Goal: Task Accomplishment & Management: Complete application form

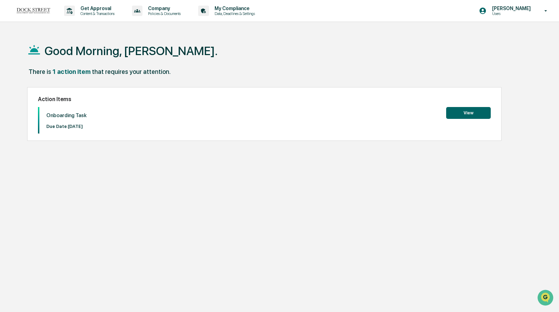
click at [476, 110] on button "View" at bounding box center [468, 113] width 45 height 12
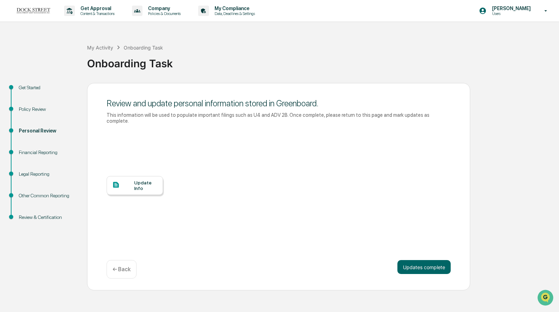
click at [49, 153] on div "Financial Reporting" at bounding box center [47, 152] width 57 height 7
click at [134, 183] on div "Update Info" at bounding box center [145, 185] width 23 height 11
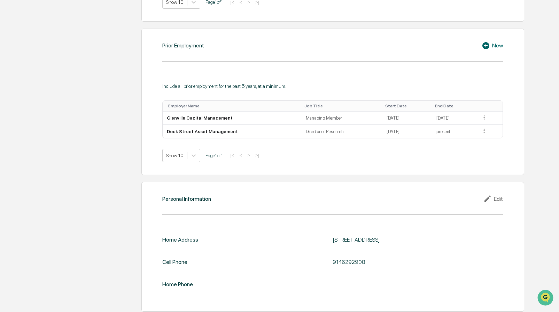
scroll to position [503, 0]
click at [547, 298] on icon "Open customer support" at bounding box center [545, 305] width 17 height 17
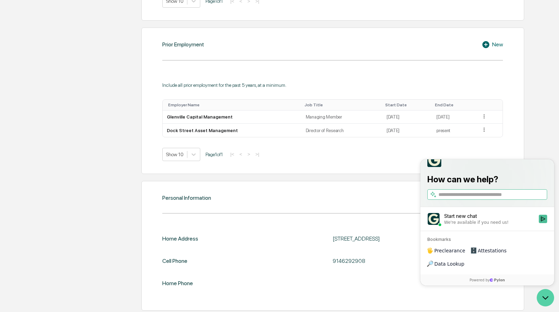
click at [547, 298] on icon "Open customer support" at bounding box center [545, 297] width 17 height 17
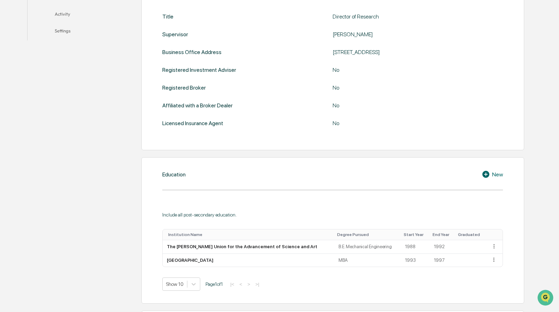
scroll to position [0, 0]
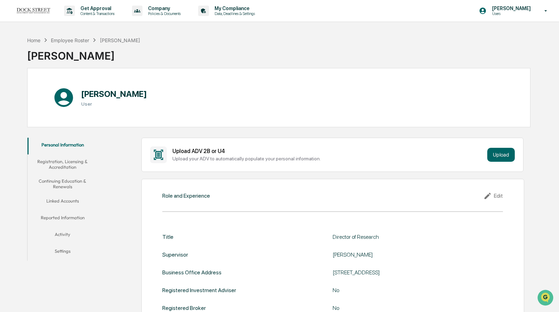
click at [64, 249] on button "Settings" at bounding box center [63, 252] width 70 height 17
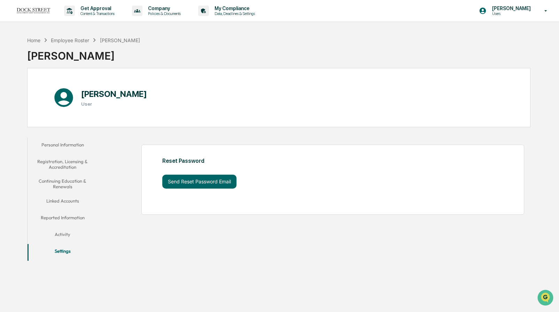
click at [64, 236] on button "Activity" at bounding box center [63, 235] width 70 height 17
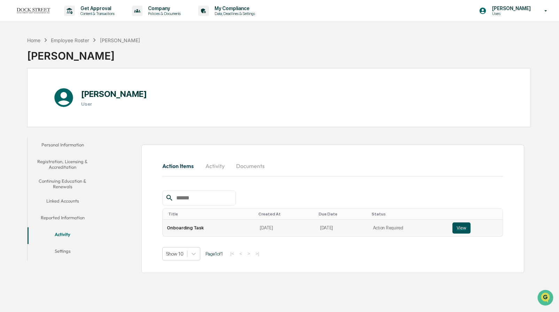
click at [462, 229] on button "View" at bounding box center [461, 227] width 18 height 11
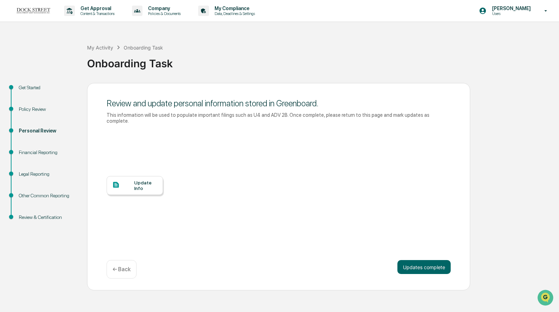
click at [50, 151] on div "Financial Reporting" at bounding box center [47, 152] width 57 height 7
click at [46, 129] on div "Personal Review" at bounding box center [47, 130] width 57 height 7
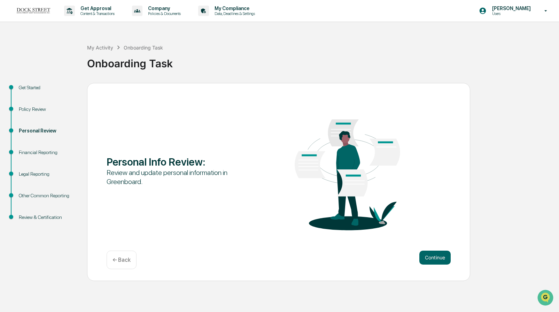
click at [49, 154] on div "Financial Reporting" at bounding box center [47, 152] width 57 height 7
click at [443, 260] on button "Continue" at bounding box center [434, 257] width 31 height 14
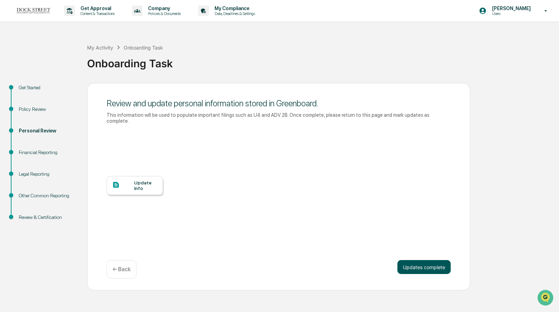
click at [443, 263] on button "Updates complete" at bounding box center [423, 267] width 53 height 14
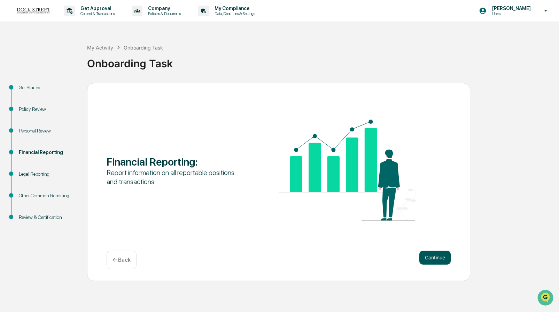
click at [434, 255] on button "Continue" at bounding box center [434, 257] width 31 height 14
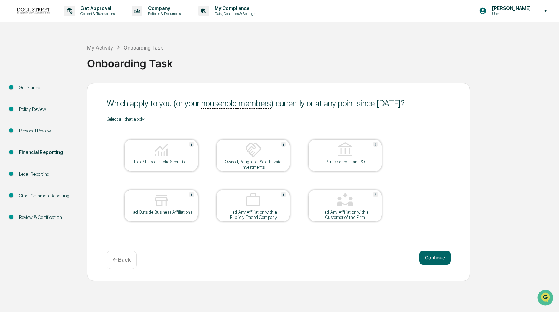
click at [434, 255] on button "Continue" at bounding box center [434, 257] width 31 height 14
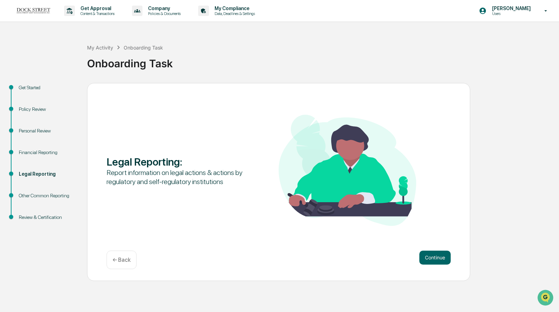
click at [124, 263] on p "← Back" at bounding box center [121, 259] width 18 height 7
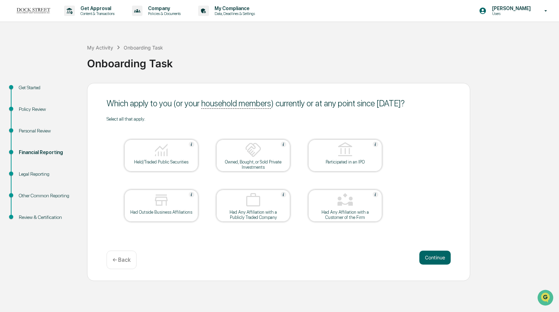
click at [180, 161] on div "Held/Traded Public Securities" at bounding box center [161, 161] width 63 height 5
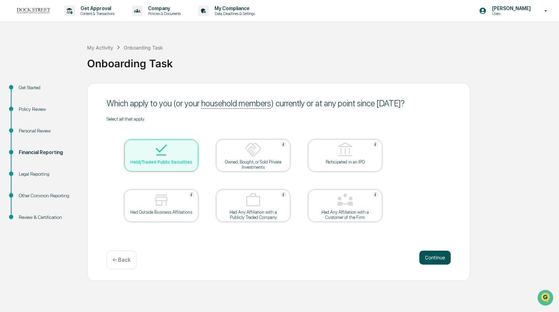
click at [433, 256] on button "Continue" at bounding box center [434, 257] width 31 height 14
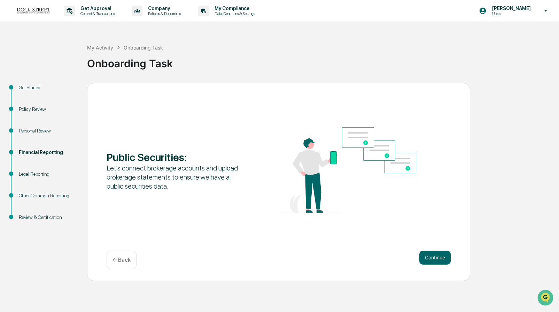
click at [433, 256] on button "Continue" at bounding box center [434, 257] width 31 height 14
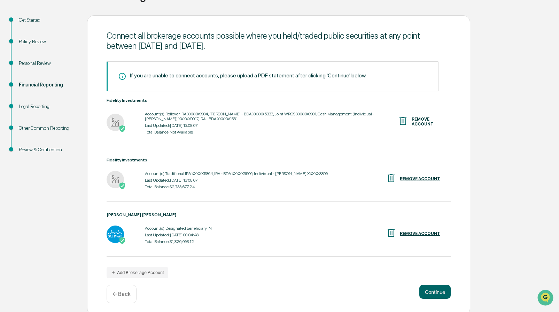
scroll to position [70, 0]
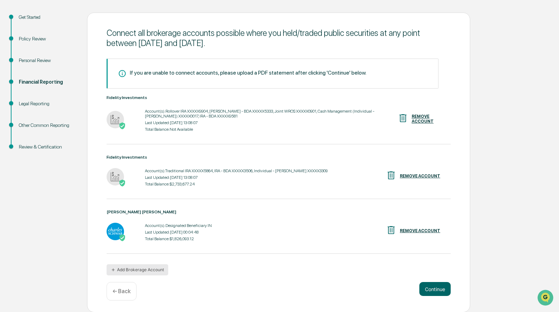
click at [147, 265] on button "Add Brokerage Account" at bounding box center [138, 269] width 62 height 11
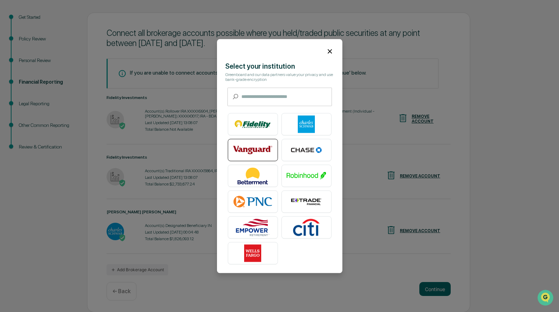
click at [251, 154] on img at bounding box center [253, 149] width 40 height 17
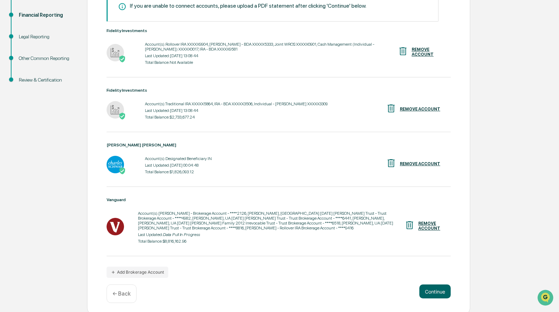
scroll to position [145, 0]
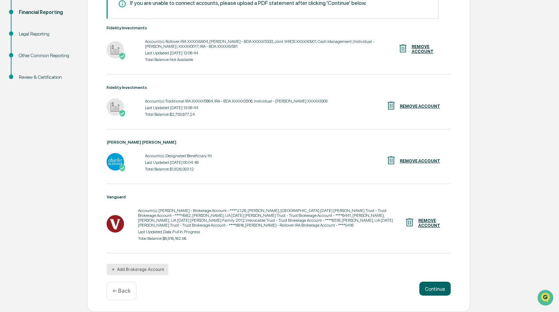
click at [159, 266] on button "Add Brokerage Account" at bounding box center [138, 269] width 62 height 11
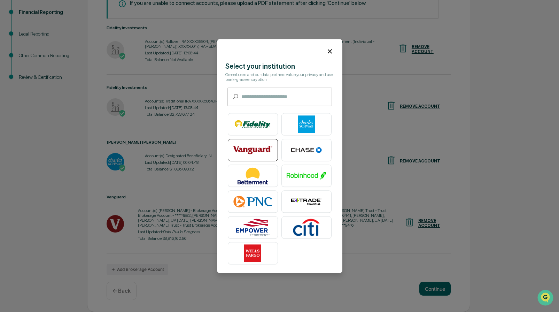
click at [269, 151] on img at bounding box center [253, 149] width 40 height 17
click at [246, 145] on img at bounding box center [253, 149] width 40 height 17
click at [332, 50] on icon at bounding box center [330, 51] width 8 height 8
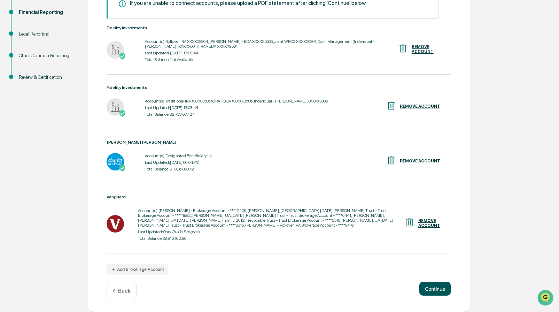
click at [430, 288] on button "Continue" at bounding box center [434, 288] width 31 height 14
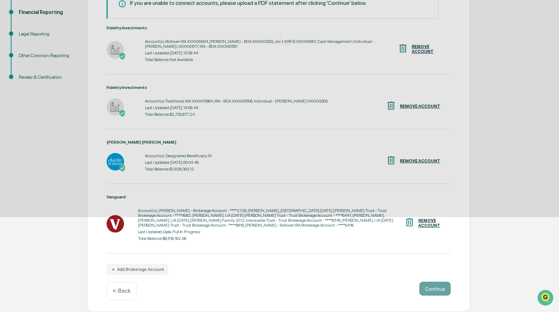
scroll to position [0, 0]
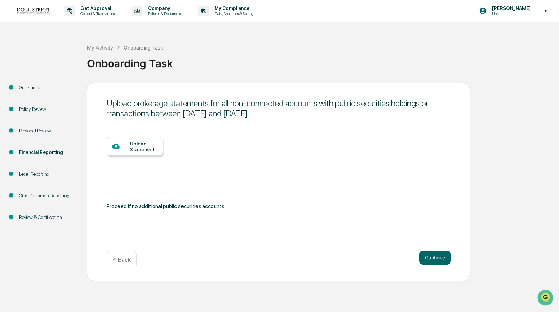
click at [118, 263] on div "← Back" at bounding box center [122, 259] width 30 height 18
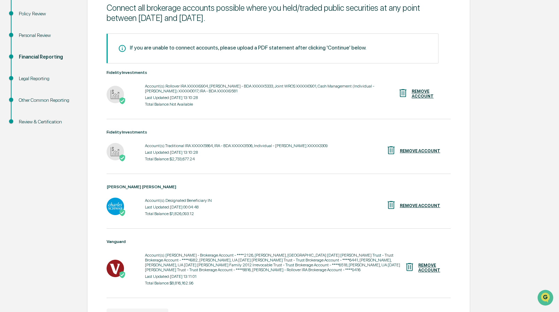
scroll to position [145, 0]
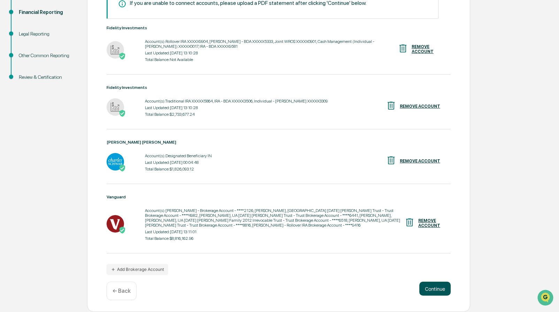
click at [434, 289] on button "Continue" at bounding box center [434, 288] width 31 height 14
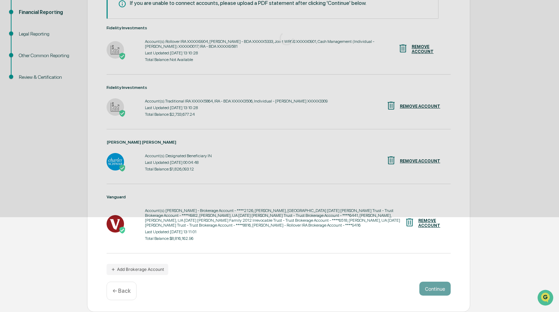
scroll to position [0, 0]
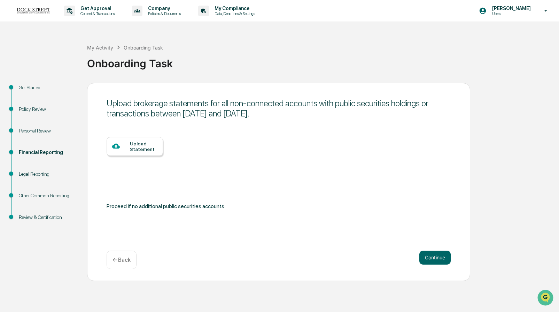
click at [128, 260] on p "← Back" at bounding box center [121, 259] width 18 height 7
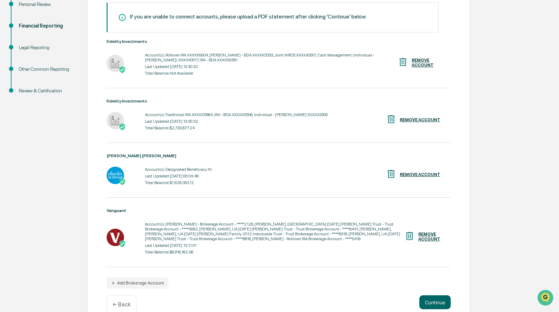
scroll to position [145, 0]
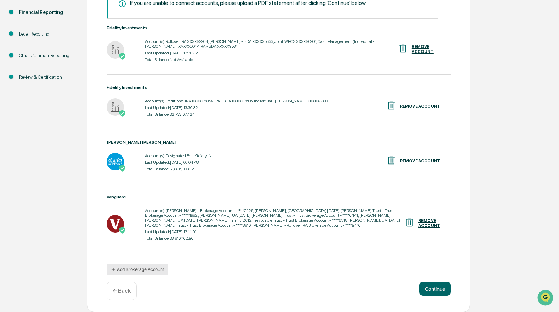
click at [155, 267] on button "Add Brokerage Account" at bounding box center [138, 269] width 62 height 11
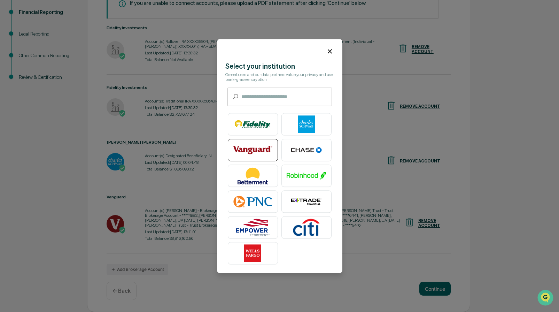
click at [240, 149] on img at bounding box center [253, 149] width 40 height 17
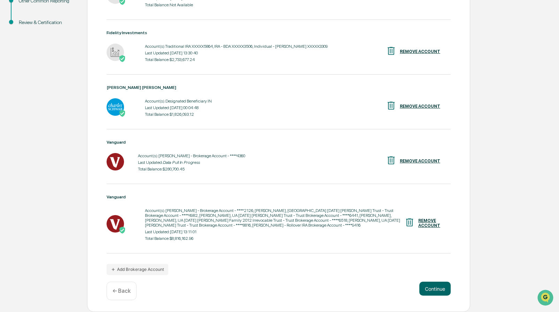
scroll to position [199, 0]
click at [435, 286] on button "Continue" at bounding box center [434, 288] width 31 height 14
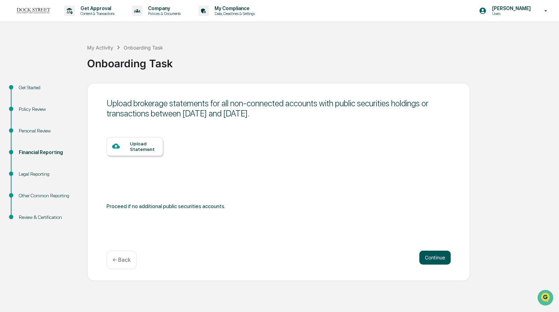
scroll to position [0, 0]
click at [435, 259] on button "Continue" at bounding box center [434, 257] width 31 height 14
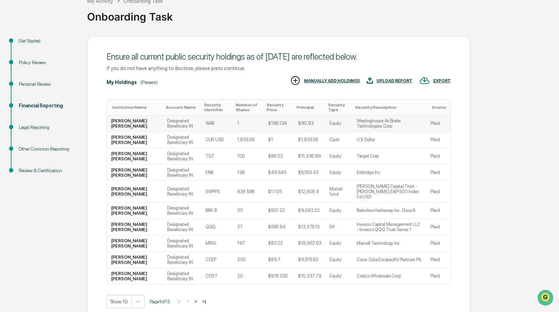
scroll to position [75, 0]
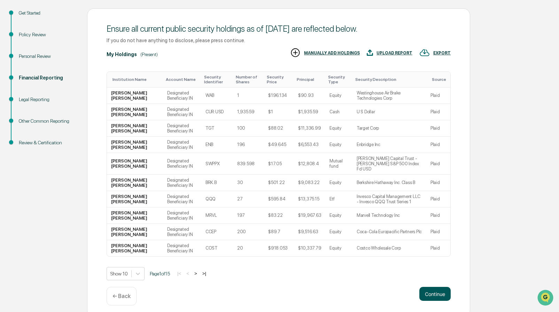
click at [437, 287] on button "Continue" at bounding box center [434, 294] width 31 height 14
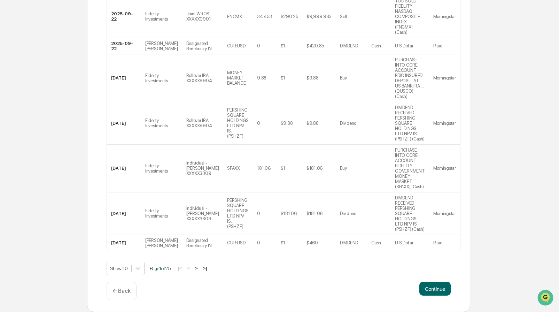
scroll to position [309, 0]
click at [437, 285] on button "Continue" at bounding box center [434, 288] width 31 height 14
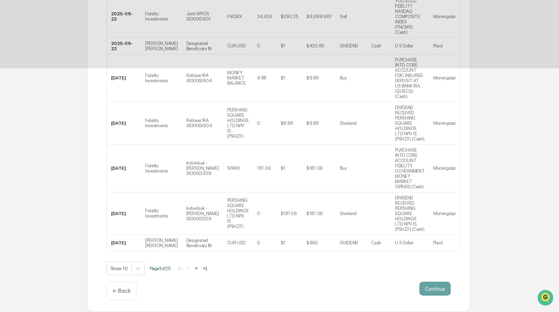
scroll to position [0, 0]
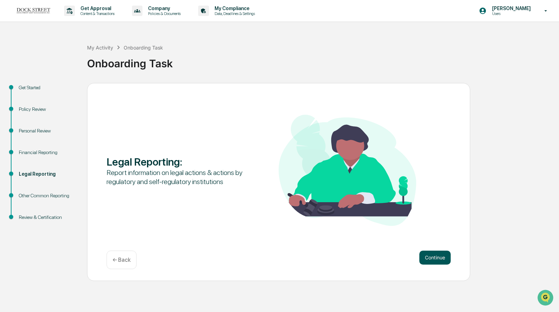
click at [428, 257] on button "Continue" at bounding box center [434, 257] width 31 height 14
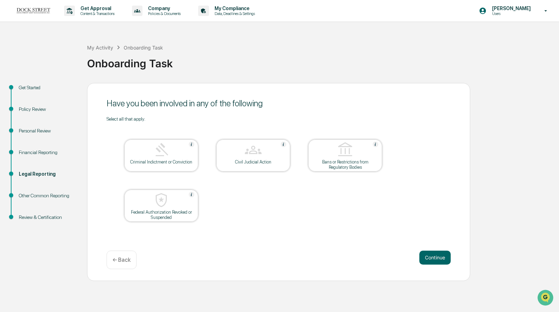
click at [428, 257] on button "Continue" at bounding box center [434, 257] width 31 height 14
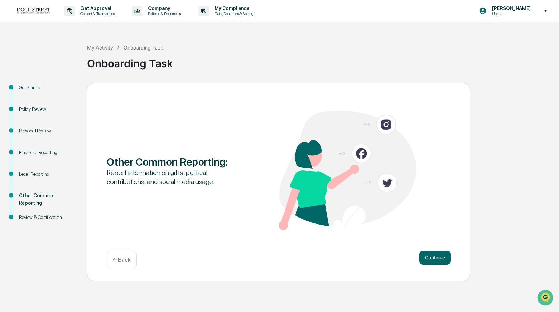
click at [428, 257] on button "Continue" at bounding box center [434, 257] width 31 height 14
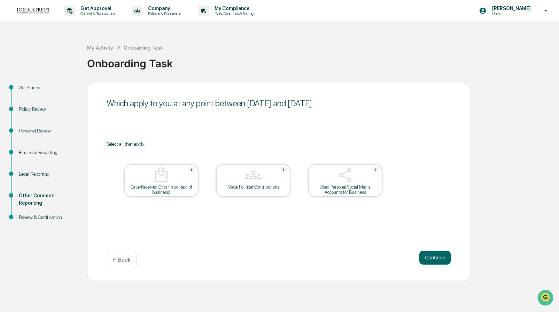
click at [360, 187] on div "Used Personal Social Media Accounts for Business" at bounding box center [345, 189] width 63 height 10
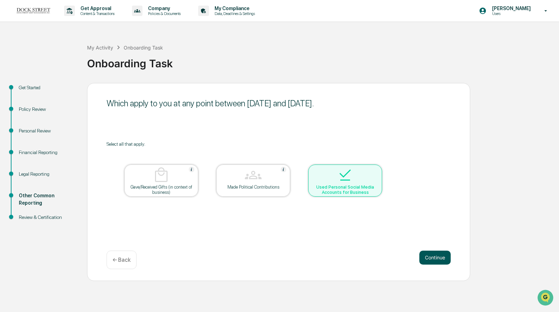
click at [431, 255] on button "Continue" at bounding box center [434, 257] width 31 height 14
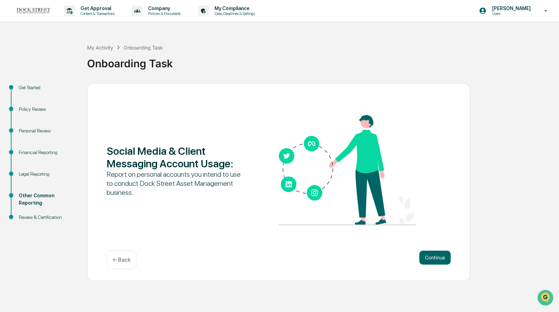
click at [431, 255] on button "Continue" at bounding box center [434, 257] width 31 height 14
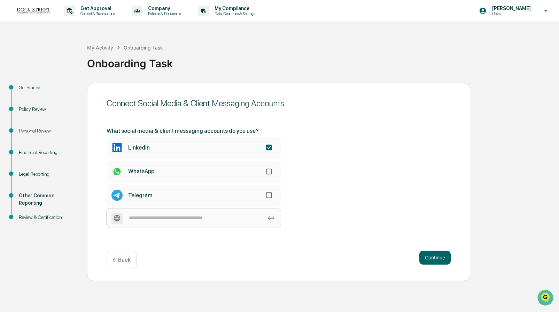
click at [169, 217] on input at bounding box center [194, 217] width 174 height 19
type input "*****"
click at [429, 254] on button "Continue" at bounding box center [434, 257] width 31 height 14
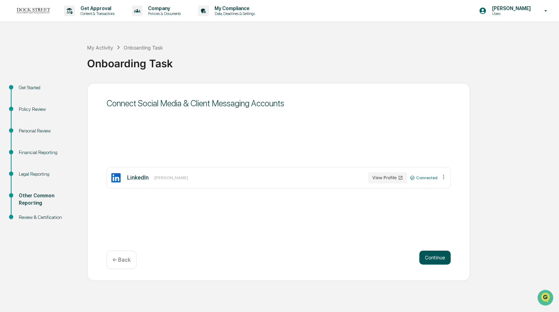
click at [429, 254] on button "Continue" at bounding box center [434, 257] width 31 height 14
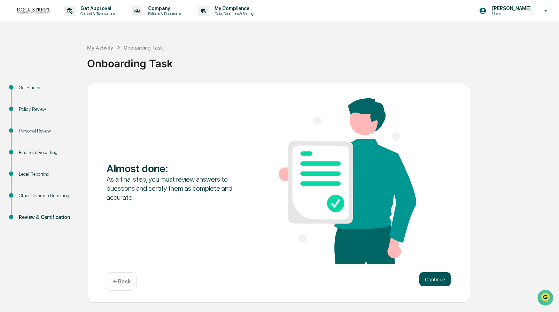
click at [436, 281] on button "Continue" at bounding box center [434, 279] width 31 height 14
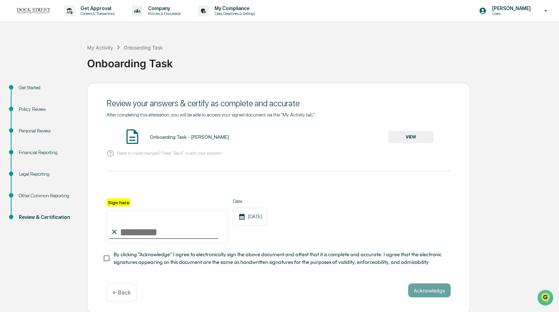
click at [408, 136] on button "VIEW" at bounding box center [410, 137] width 45 height 12
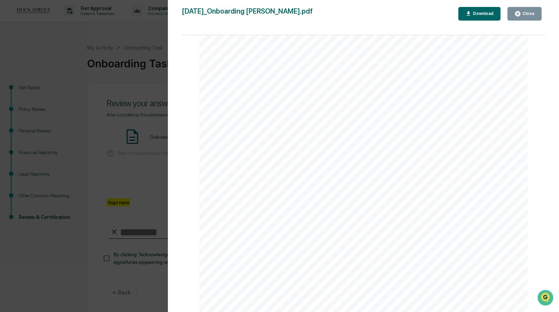
scroll to position [1, 0]
click at [533, 11] on div "Close" at bounding box center [528, 13] width 14 height 5
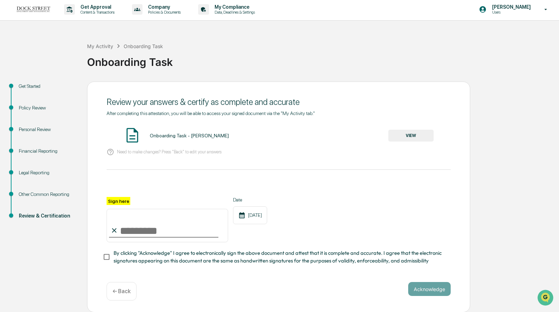
click at [143, 231] on input "Sign here" at bounding box center [168, 225] width 122 height 33
type input "**********"
click at [422, 289] on button "Acknowledge" at bounding box center [429, 289] width 42 height 14
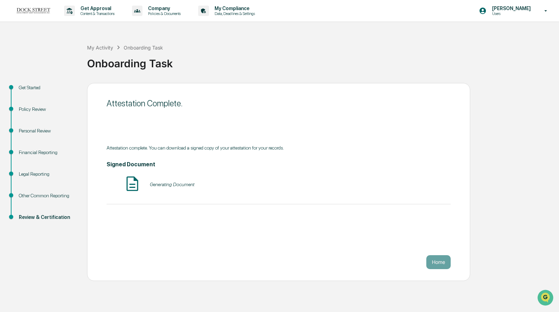
scroll to position [0, 0]
click at [431, 264] on button "Home" at bounding box center [438, 262] width 24 height 14
